Goal: Transaction & Acquisition: Subscribe to service/newsletter

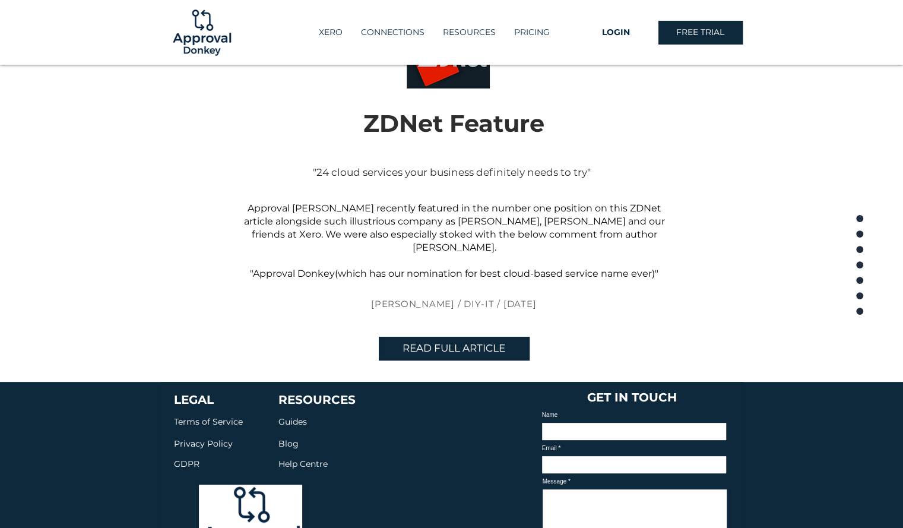
scroll to position [2654, 0]
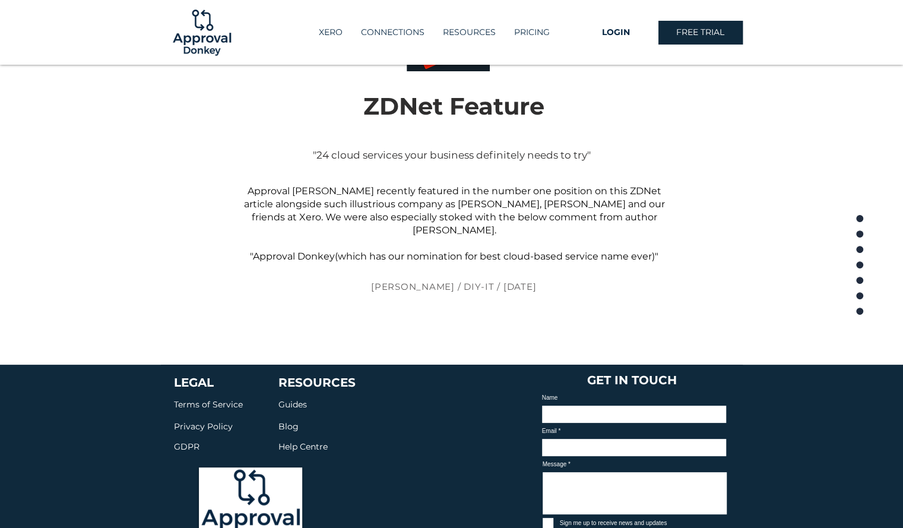
click at [454, 319] on link "READ FULL ARTICLE" at bounding box center [454, 331] width 151 height 24
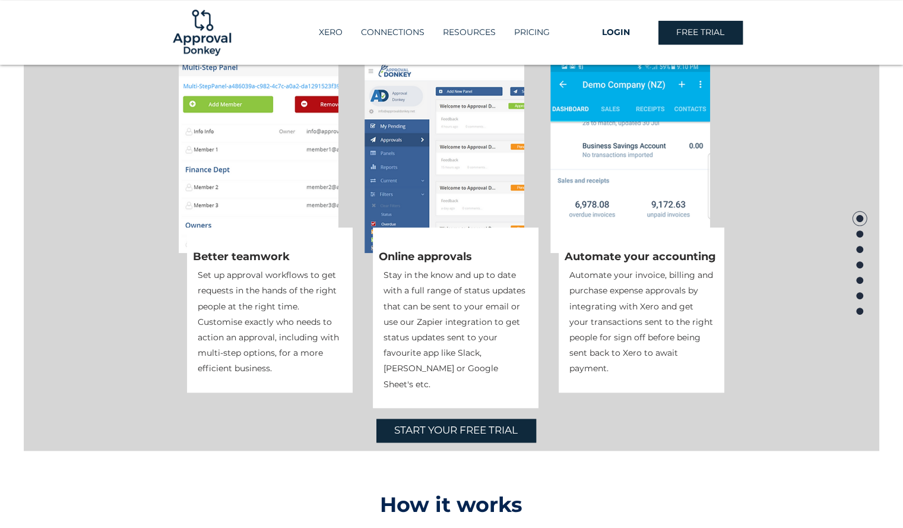
scroll to position [442, 0]
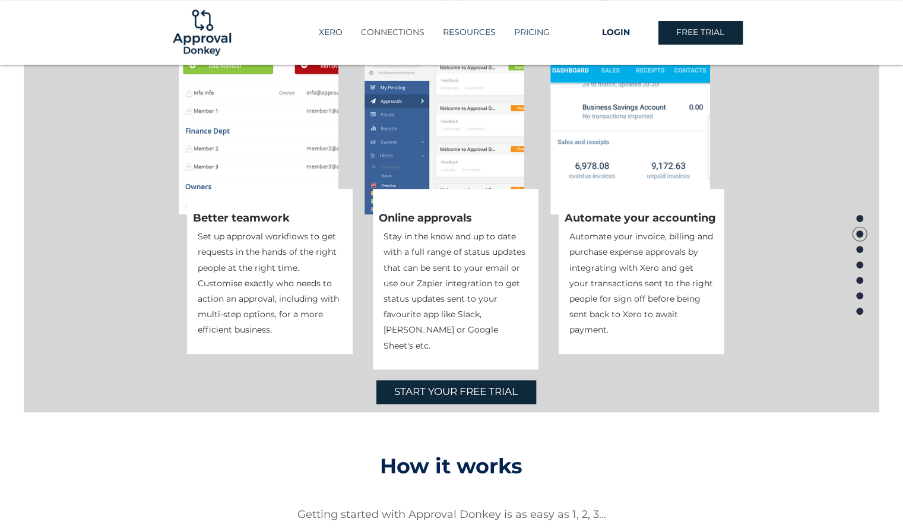
click at [418, 31] on p "CONNECTIONS" at bounding box center [392, 33] width 75 height 20
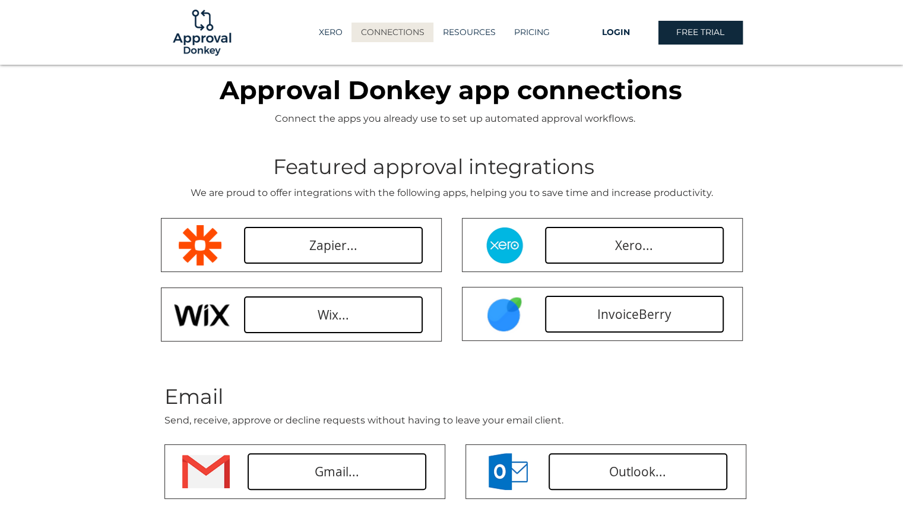
scroll to position [1, 0]
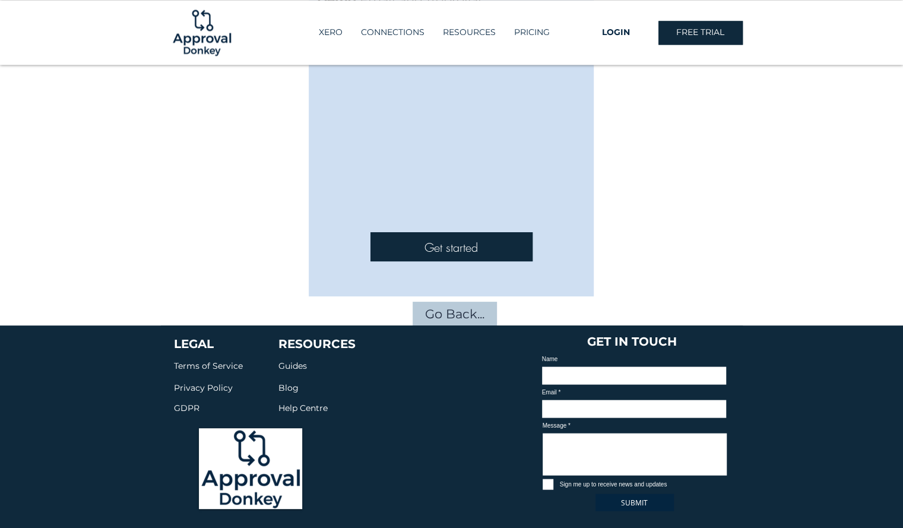
scroll to position [1215, 0]
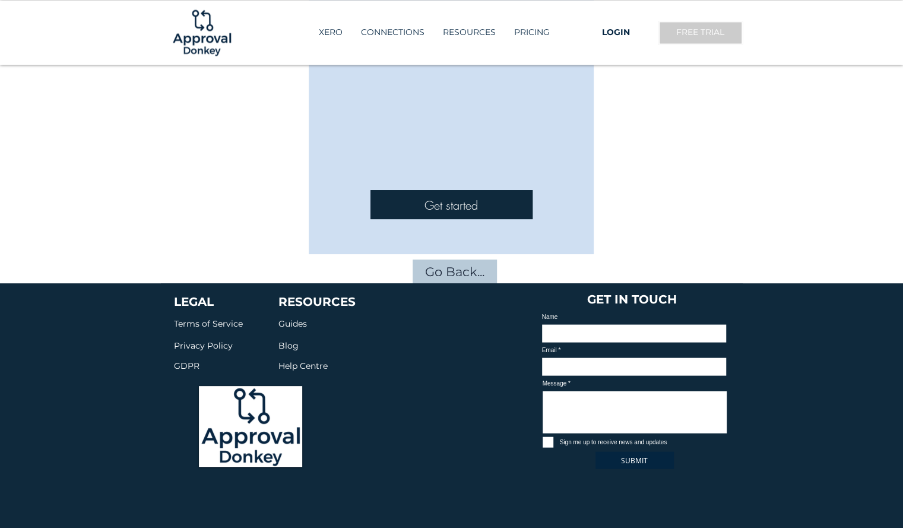
click at [691, 27] on span "FREE TRIAL" at bounding box center [700, 33] width 48 height 12
